Goal: Task Accomplishment & Management: Manage account settings

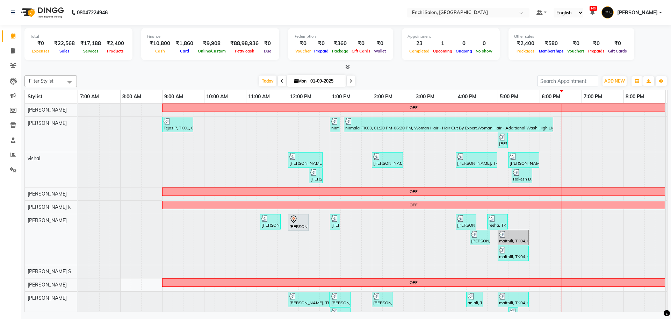
click at [657, 11] on span "[PERSON_NAME]" at bounding box center [637, 12] width 41 height 7
click at [384, 15] on nav "08047224946 Select Location × Enchi Salon, Shivaji Nagar Default Panel My Panel…" at bounding box center [335, 12] width 671 height 25
drag, startPoint x: 374, startPoint y: 14, endPoint x: 372, endPoint y: 20, distance: 6.3
click at [372, 20] on nav "08047224946 Select Location × Enchi Salon, Shivaji Nagar Default Panel My Panel…" at bounding box center [335, 12] width 671 height 25
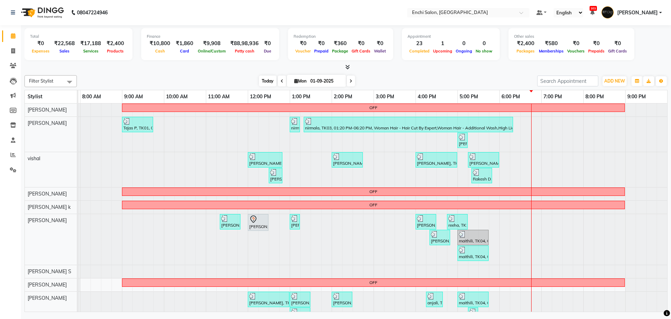
click at [264, 83] on span "Today" at bounding box center [267, 80] width 17 height 11
click at [270, 81] on span "Today" at bounding box center [267, 80] width 17 height 11
click at [430, 73] on div "Filter Stylist Select All [PERSON_NAME] [PERSON_NAME] [PERSON_NAME] k Arjun [PE…" at bounding box center [345, 191] width 643 height 239
drag, startPoint x: 53, startPoint y: 39, endPoint x: 71, endPoint y: 46, distance: 19.4
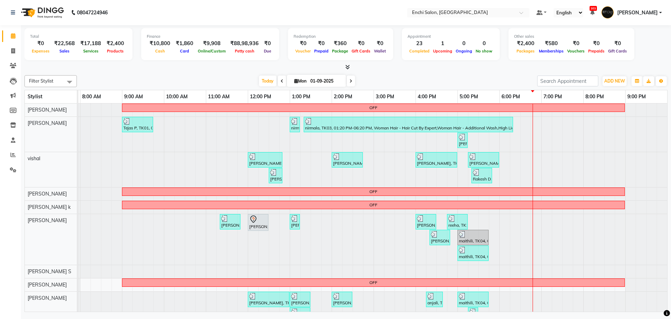
click at [71, 46] on div "Total ₹0 Expenses ₹22,568 Sales ₹17,188 Services ₹2,400 Products" at bounding box center [78, 44] width 108 height 32
click at [87, 72] on div "Filter Stylist Select All [PERSON_NAME] [PERSON_NAME] [PERSON_NAME] k Arjun [PE…" at bounding box center [345, 191] width 643 height 239
drag, startPoint x: 152, startPoint y: 43, endPoint x: 154, endPoint y: 49, distance: 5.6
click at [154, 49] on div "₹10,800 Cash" at bounding box center [160, 46] width 26 height 15
click at [187, 70] on div at bounding box center [345, 67] width 643 height 7
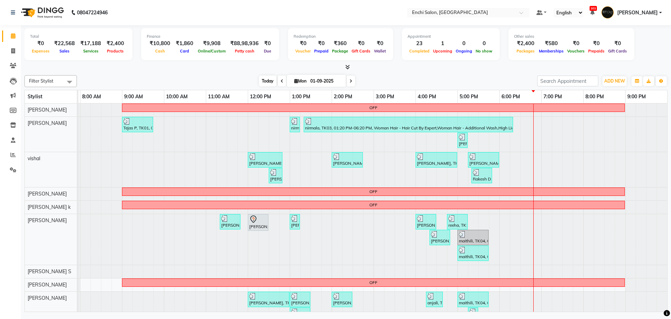
click at [271, 81] on span "Today" at bounding box center [267, 80] width 17 height 11
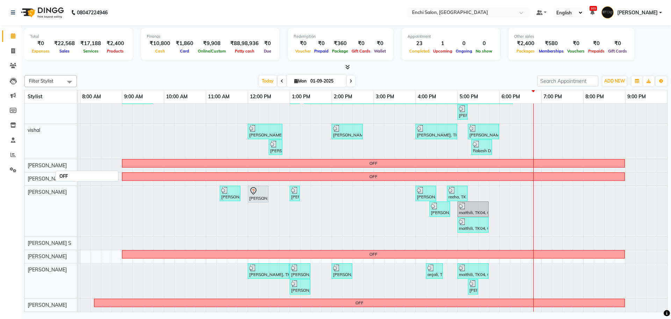
scroll to position [0, 0]
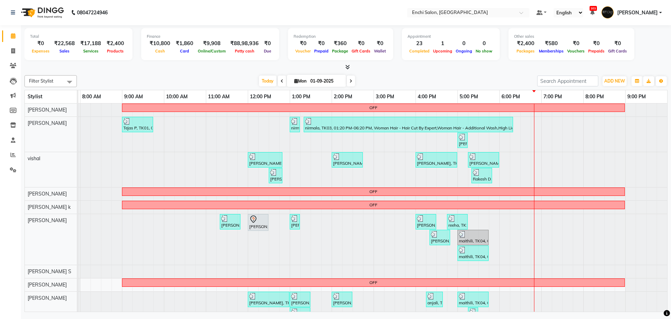
click at [421, 75] on div "Filter Stylist Select All [PERSON_NAME] [PERSON_NAME] [PERSON_NAME] k Arjun [PE…" at bounding box center [345, 81] width 643 height 12
click at [38, 128] on div at bounding box center [38, 134] width 0 height 35
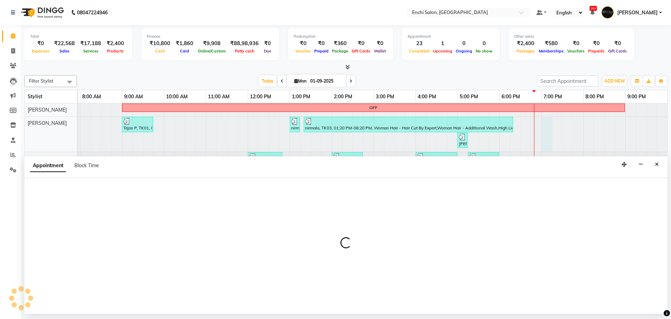
select select "604"
select select "tentative"
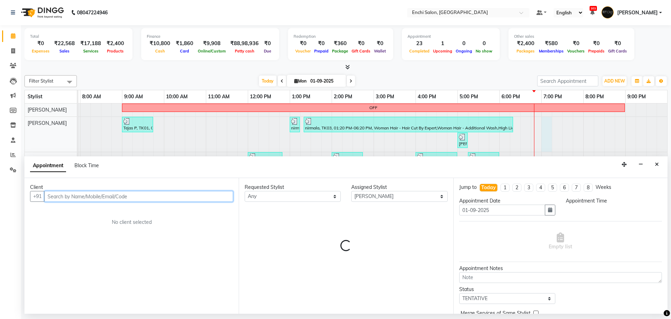
select select "1140"
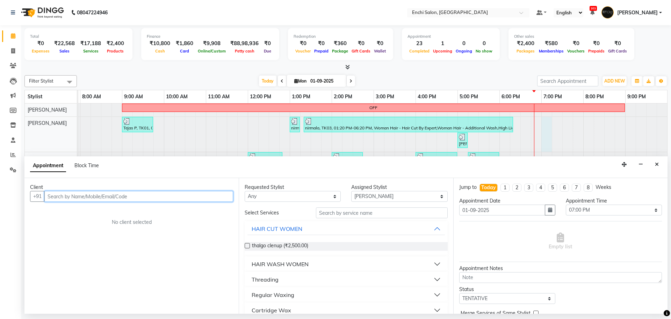
click at [91, 195] on input "text" at bounding box center [138, 196] width 189 height 11
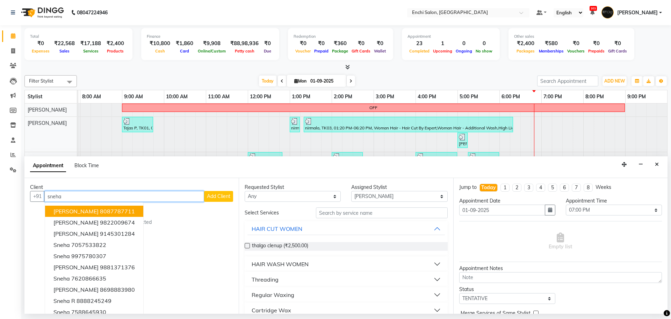
click at [108, 211] on ngb-highlight "8087787711" at bounding box center [117, 211] width 35 height 7
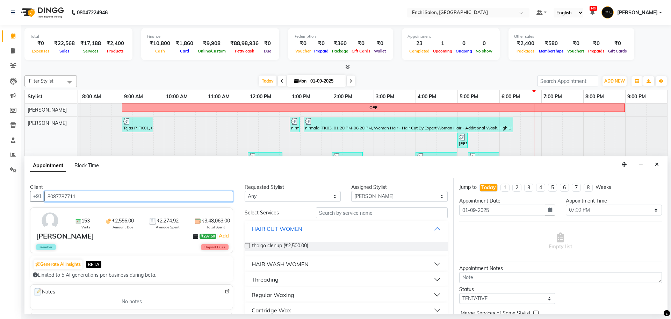
type input "8087787711"
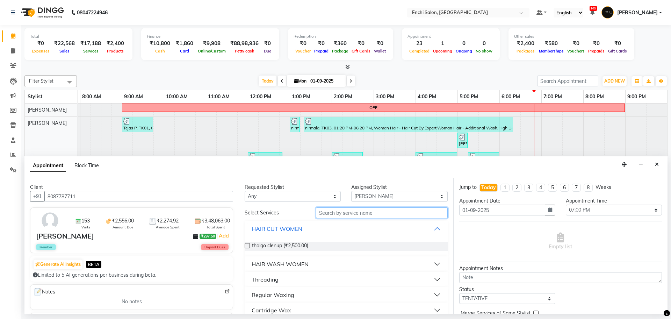
click at [330, 212] on input "text" at bounding box center [382, 212] width 132 height 11
type input "spa"
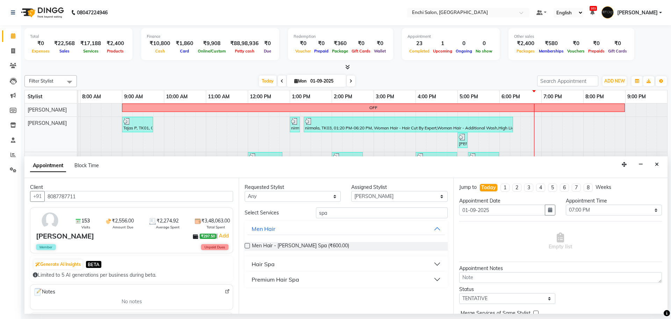
click at [264, 278] on div "Premium Hair Spa" at bounding box center [276, 279] width 48 height 8
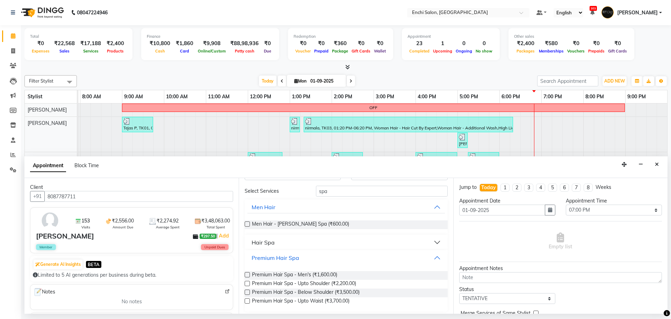
scroll to position [23, 0]
click at [268, 273] on span "Premium Hair Spa - Men's (₹1,600.00)" at bounding box center [294, 274] width 85 height 9
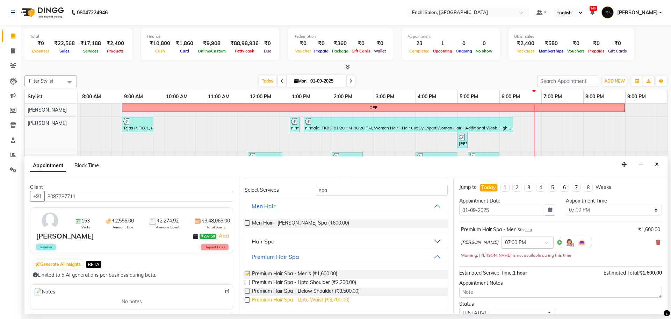
checkbox input "false"
click at [285, 292] on span "Premium Hair Spa - Below Shoulder (₹3,500.00)" at bounding box center [306, 291] width 108 height 9
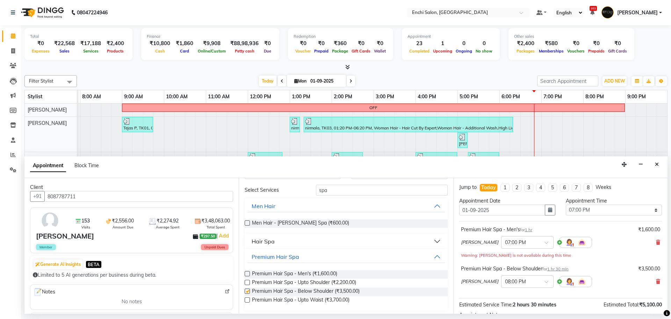
checkbox input "false"
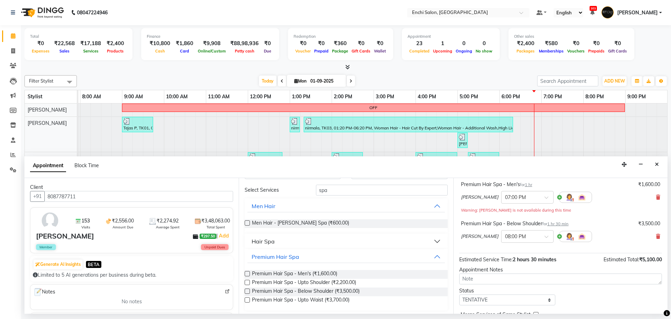
scroll to position [81, 0]
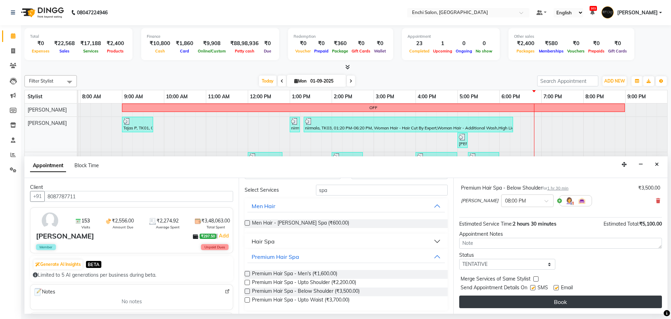
click at [579, 300] on button "Book" at bounding box center [560, 301] width 203 height 13
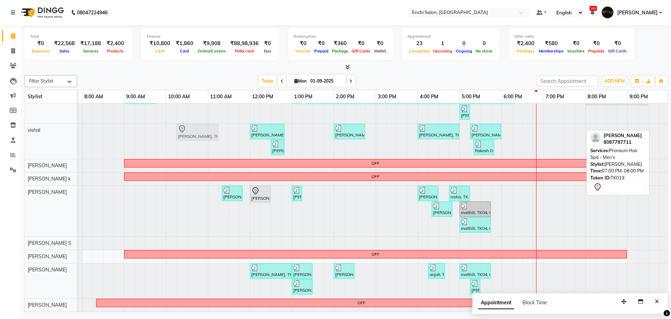
scroll to position [0, 38]
drag, startPoint x: 551, startPoint y: 123, endPoint x: 530, endPoint y: 148, distance: 32.5
click at [530, 148] on tbody "OFF Tejas P, TK01, 09:00 AM-09:45 AM, Men Hair - Hair Cut By Expert,Men Hair - …" at bounding box center [355, 193] width 629 height 236
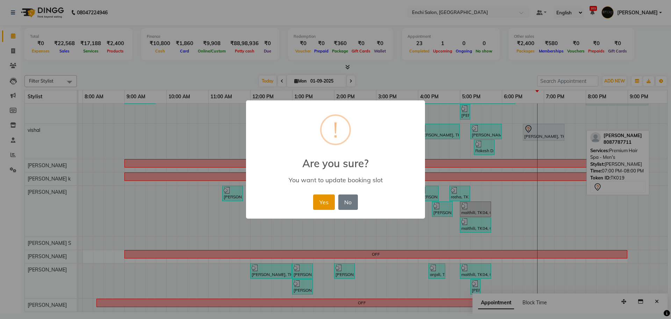
click at [326, 209] on button "Yes" at bounding box center [323, 201] width 21 height 15
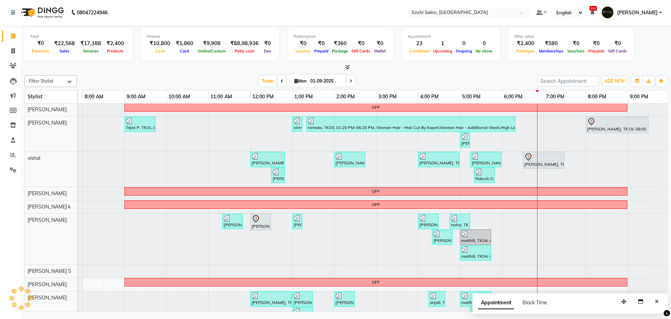
scroll to position [0, 0]
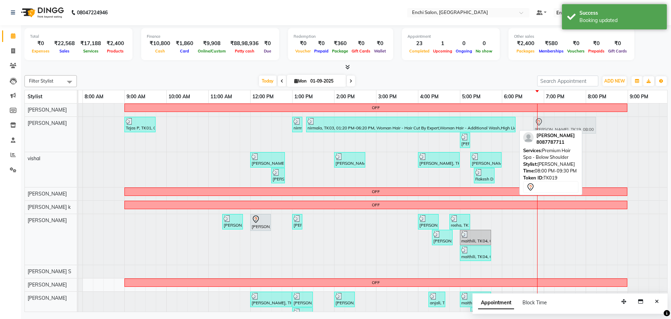
drag, startPoint x: 606, startPoint y: 124, endPoint x: 553, endPoint y: 131, distance: 54.3
click at [553, 131] on div "Filter Stylist Select All [PERSON_NAME] [PERSON_NAME] [PERSON_NAME] k Arjun [PE…" at bounding box center [345, 191] width 643 height 239
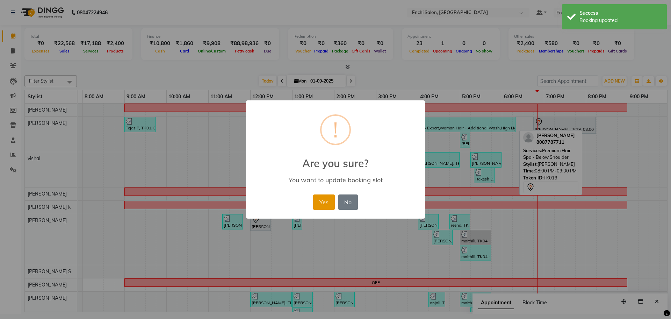
click at [319, 204] on button "Yes" at bounding box center [323, 201] width 21 height 15
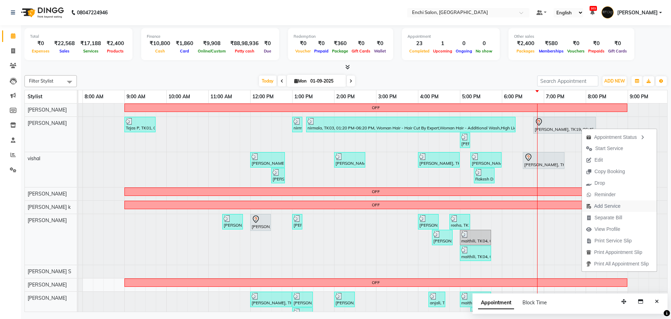
click at [604, 205] on span "Add Service" at bounding box center [607, 205] width 26 height 7
select select "604"
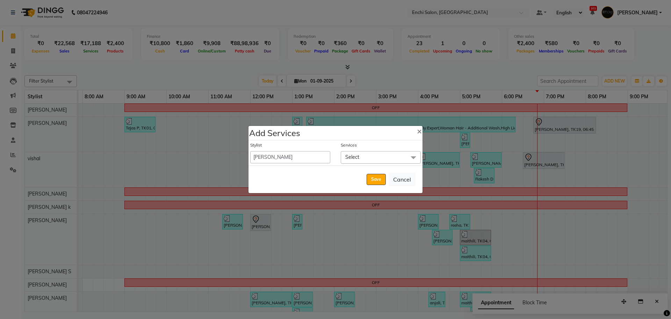
click at [358, 156] on span "Select" at bounding box center [352, 157] width 14 height 6
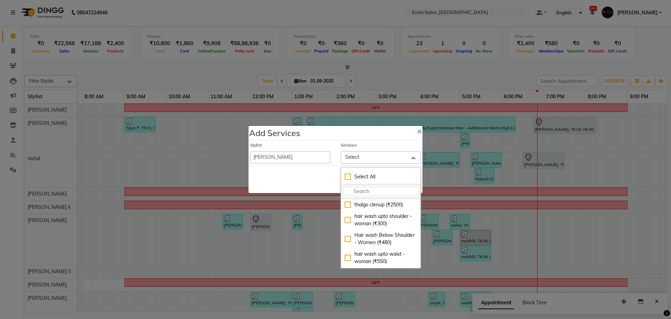
click at [355, 192] on input "multiselect-search" at bounding box center [381, 191] width 72 height 7
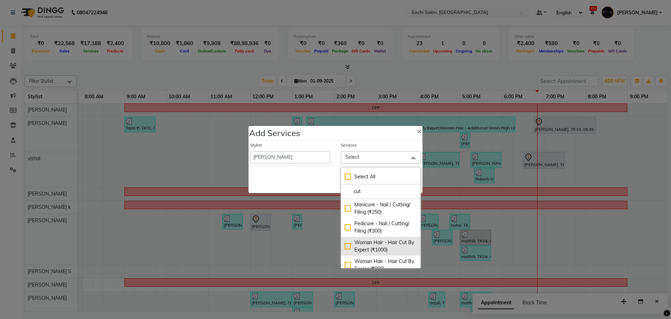
scroll to position [44, 0]
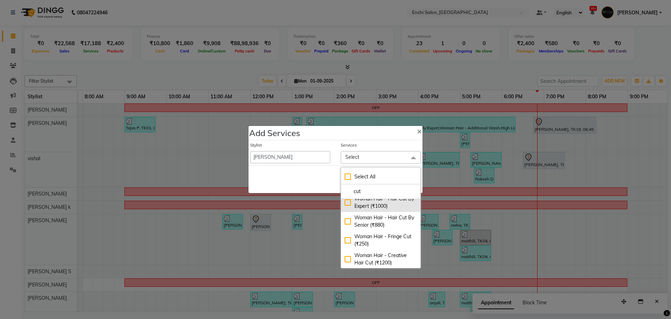
type input "cut"
click at [384, 208] on div "Woman Hair - Hair Cut By Expert (₹1000)" at bounding box center [381, 202] width 72 height 15
checkbox input "true"
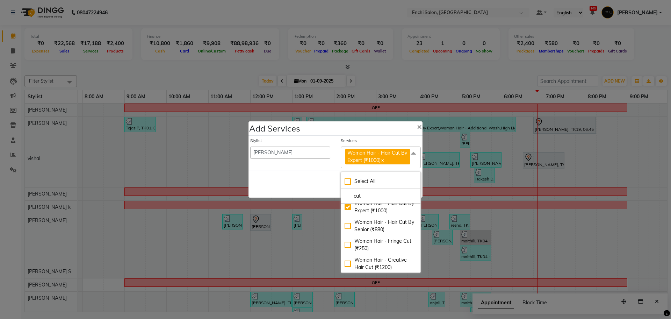
click at [295, 186] on div "Save Cancel" at bounding box center [335, 184] width 174 height 28
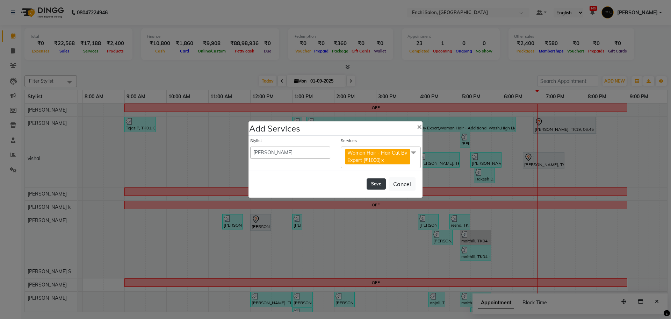
click at [369, 184] on button "Save" at bounding box center [376, 183] width 19 height 11
select select "18224"
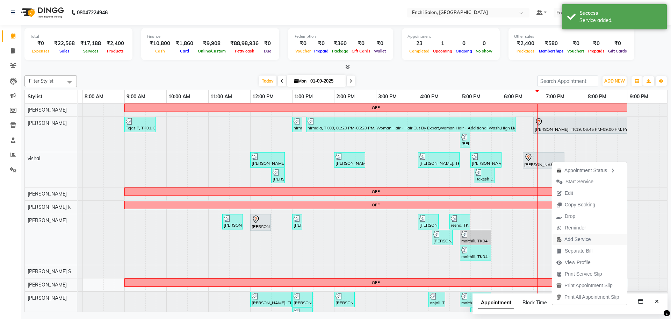
click at [574, 242] on span "Add Service" at bounding box center [577, 239] width 26 height 7
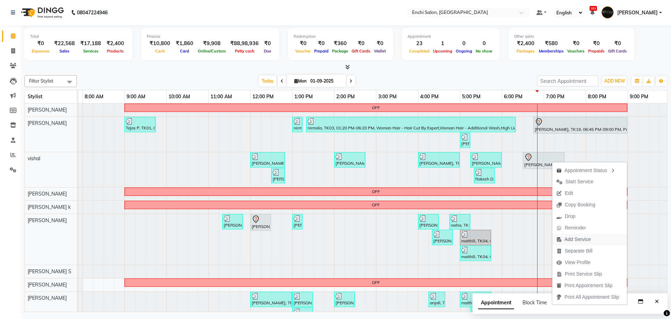
select select "16329"
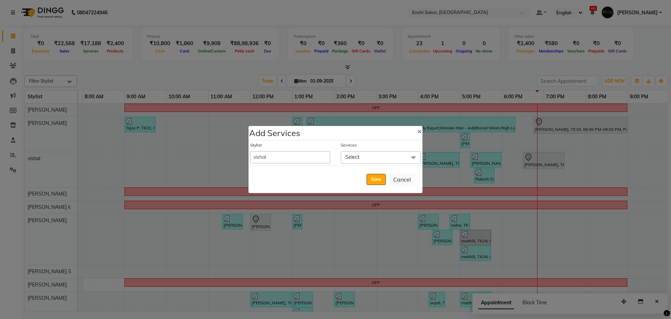
click at [367, 159] on span "Select" at bounding box center [381, 157] width 80 height 12
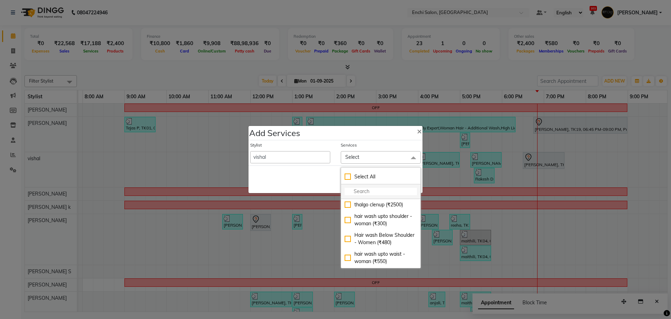
click at [366, 190] on input "multiselect-search" at bounding box center [381, 191] width 72 height 7
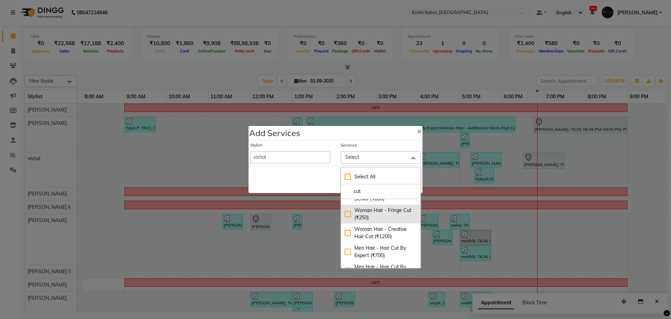
scroll to position [82, 0]
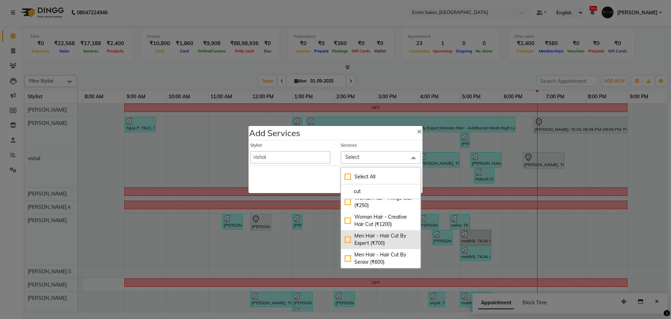
type input "cut"
click at [376, 243] on div "Men Hair - Hair Cut By Expert (₹700)" at bounding box center [381, 239] width 72 height 15
checkbox input "true"
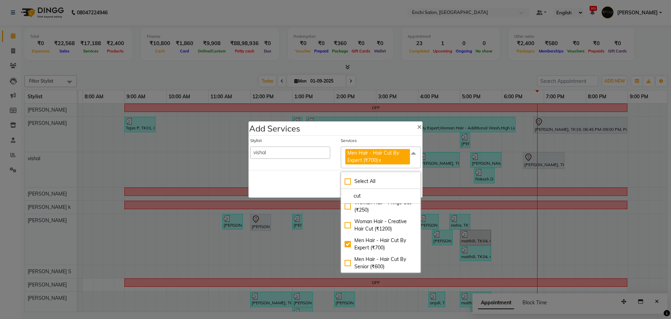
click at [311, 183] on div "Save Cancel" at bounding box center [335, 184] width 174 height 28
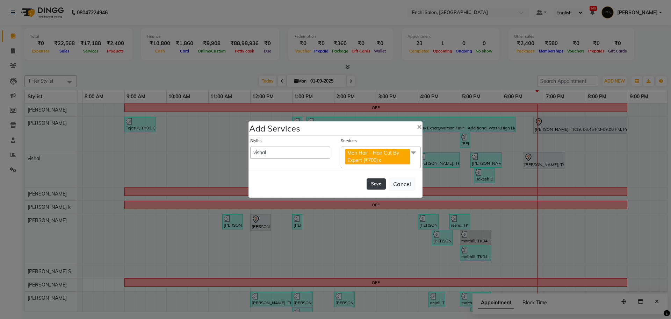
click at [377, 183] on button "Save" at bounding box center [376, 183] width 19 height 11
select select "18224"
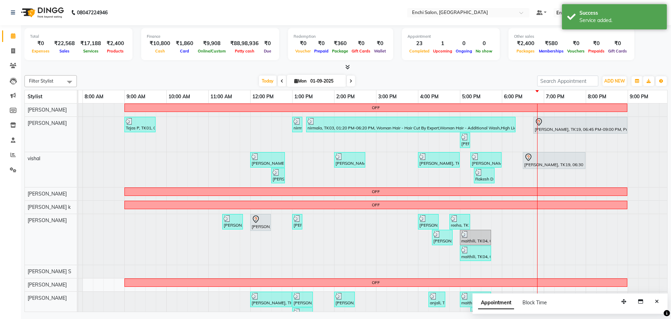
drag, startPoint x: 569, startPoint y: 151, endPoint x: 500, endPoint y: 68, distance: 107.4
click at [491, 58] on div "Appointment 23 Completed 1 Upcoming 0 Ongoing 0 No show" at bounding box center [451, 44] width 98 height 32
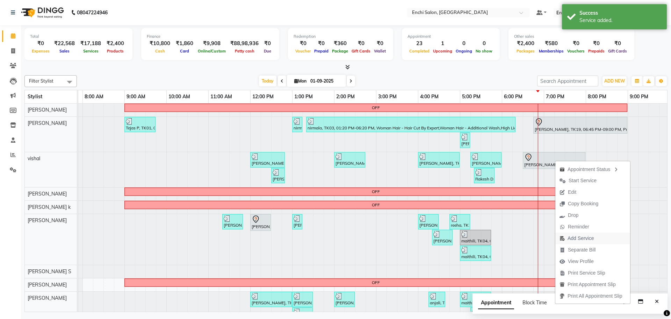
click at [579, 237] on span "Add Service" at bounding box center [581, 237] width 26 height 7
select select "16329"
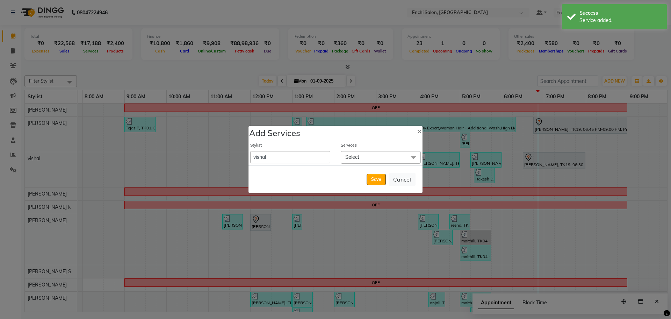
click at [384, 154] on span "Select" at bounding box center [381, 157] width 80 height 12
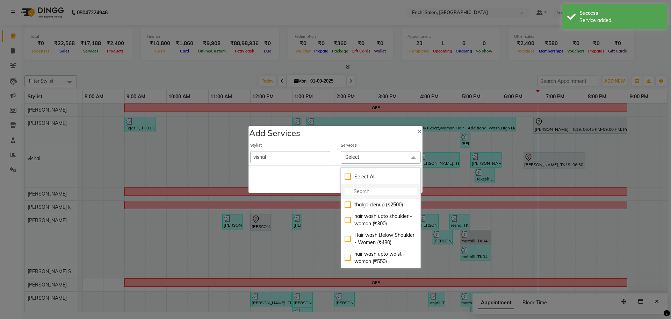
click at [372, 192] on input "multiselect-search" at bounding box center [381, 191] width 72 height 7
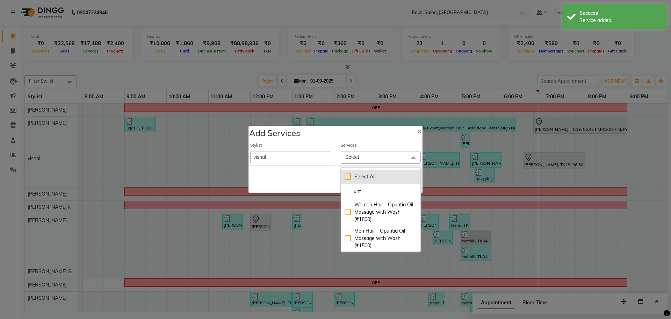
type input "unti"
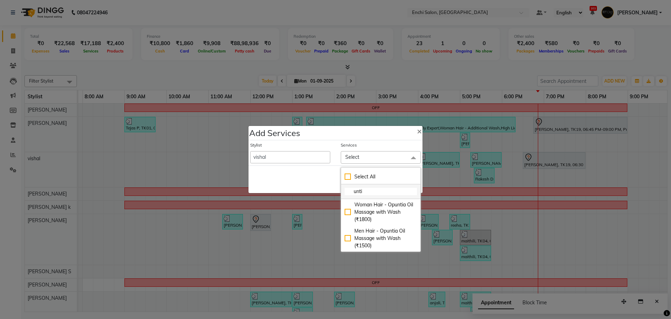
click at [380, 189] on input "unti" at bounding box center [381, 191] width 72 height 7
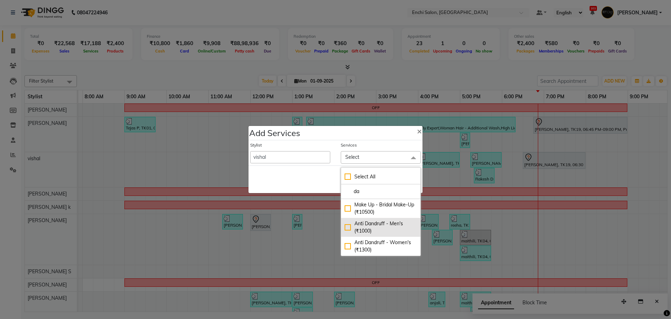
type input "da"
click at [381, 229] on div "Anti Dandruff - Men's (₹1000)" at bounding box center [381, 227] width 72 height 15
checkbox input "true"
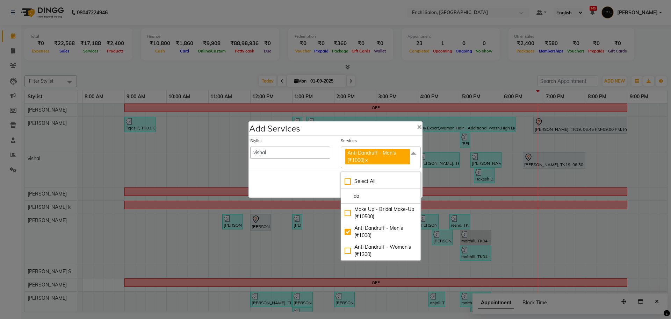
click at [316, 174] on div "Save Cancel" at bounding box center [335, 184] width 174 height 28
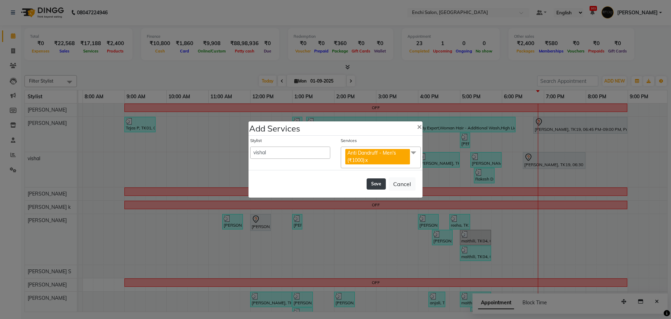
click at [373, 184] on button "Save" at bounding box center [376, 183] width 19 height 11
select select "18224"
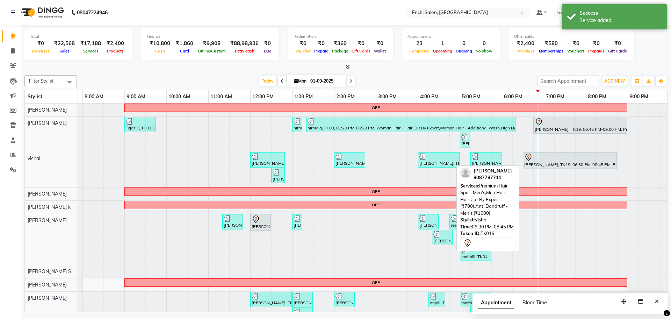
click at [567, 163] on div "[PERSON_NAME], TK19, 06:30 PM-08:45 PM, Premium Hair Spa - Men's,Men Hair - Hai…" at bounding box center [570, 160] width 93 height 15
click at [567, 161] on div at bounding box center [569, 157] width 91 height 8
select select "7"
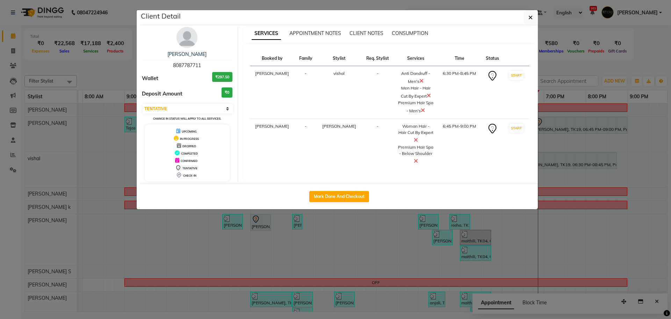
click at [421, 109] on icon at bounding box center [423, 110] width 4 height 6
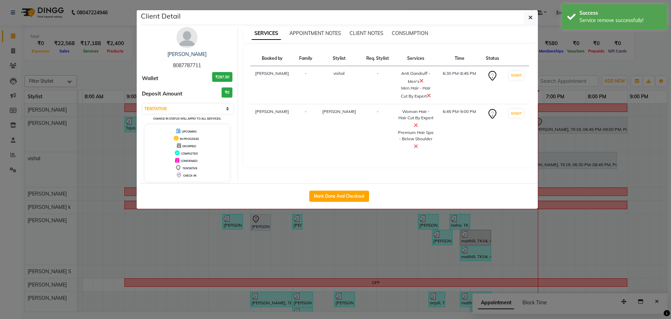
click at [418, 143] on icon at bounding box center [416, 146] width 4 height 6
click at [562, 67] on ngb-modal-window "Client Detail [PERSON_NAME] 8087787711 Wallet ₹297.50 Deposit Amount ₹0 Select …" at bounding box center [335, 159] width 671 height 319
